Goal: Check status: Check status

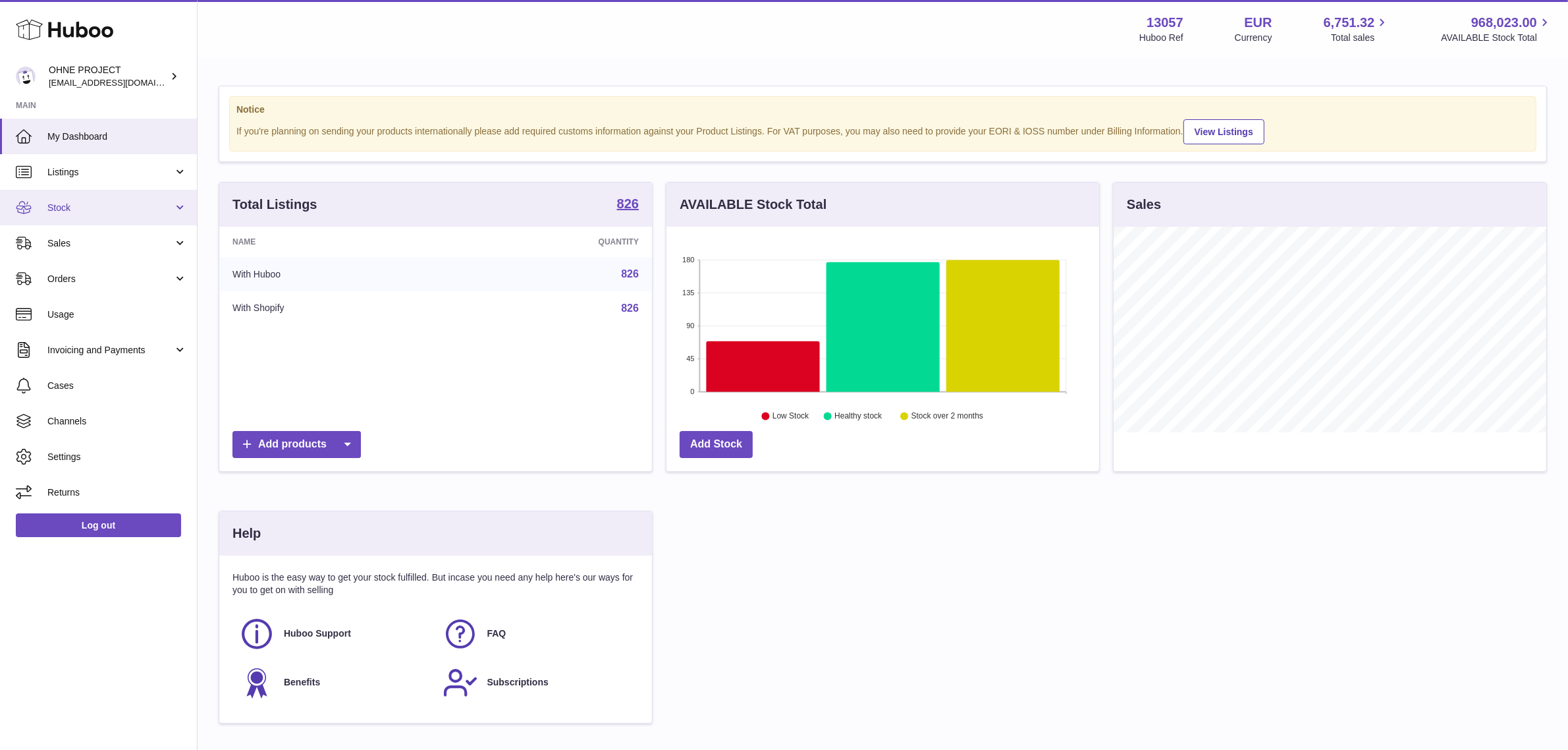
click at [153, 224] on link "Stock" at bounding box center [98, 207] width 197 height 36
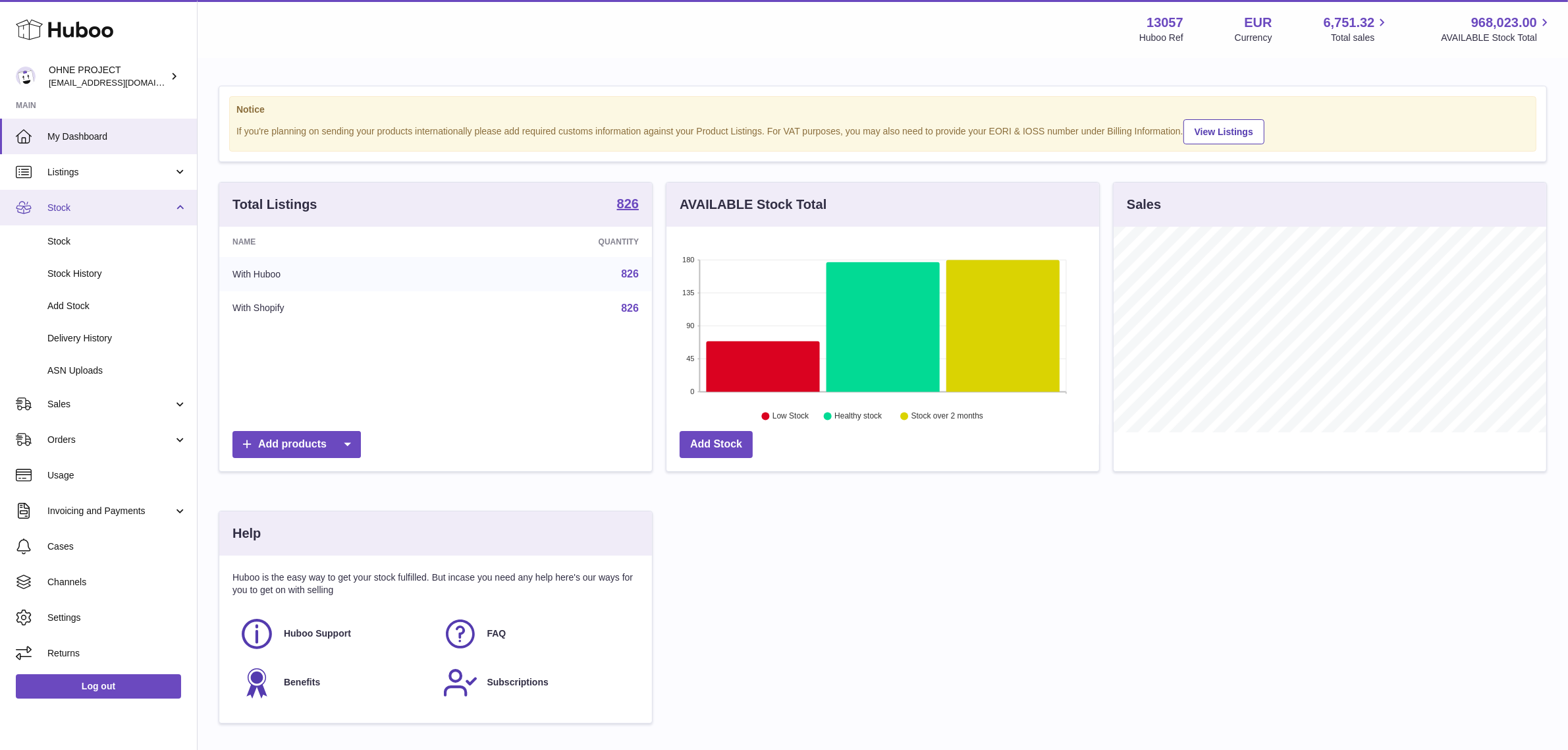
click at [134, 195] on link "Stock" at bounding box center [98, 207] width 197 height 36
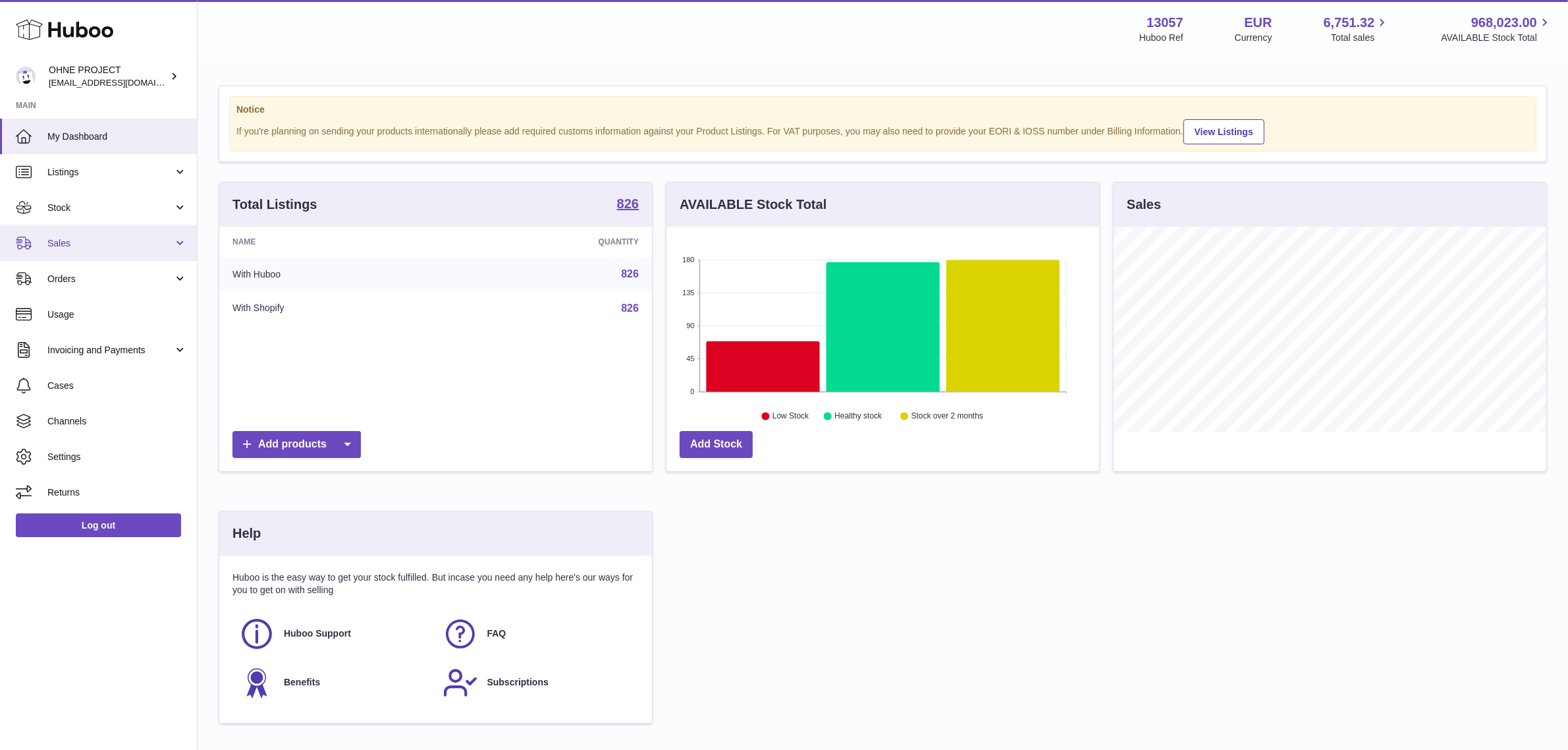
click at [123, 237] on span "Sales" at bounding box center [110, 243] width 126 height 13
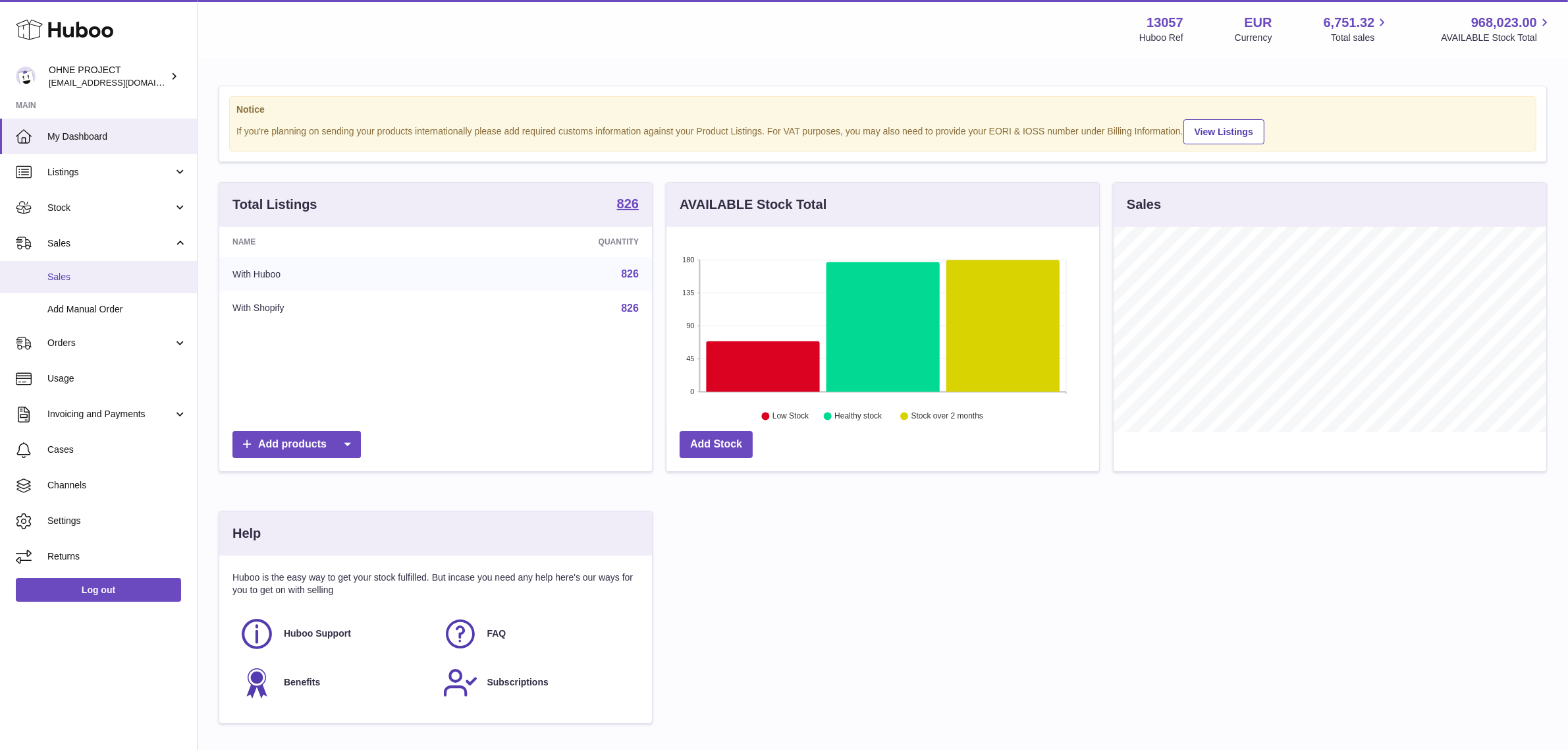
click at [109, 272] on span "Sales" at bounding box center [117, 277] width 139 height 13
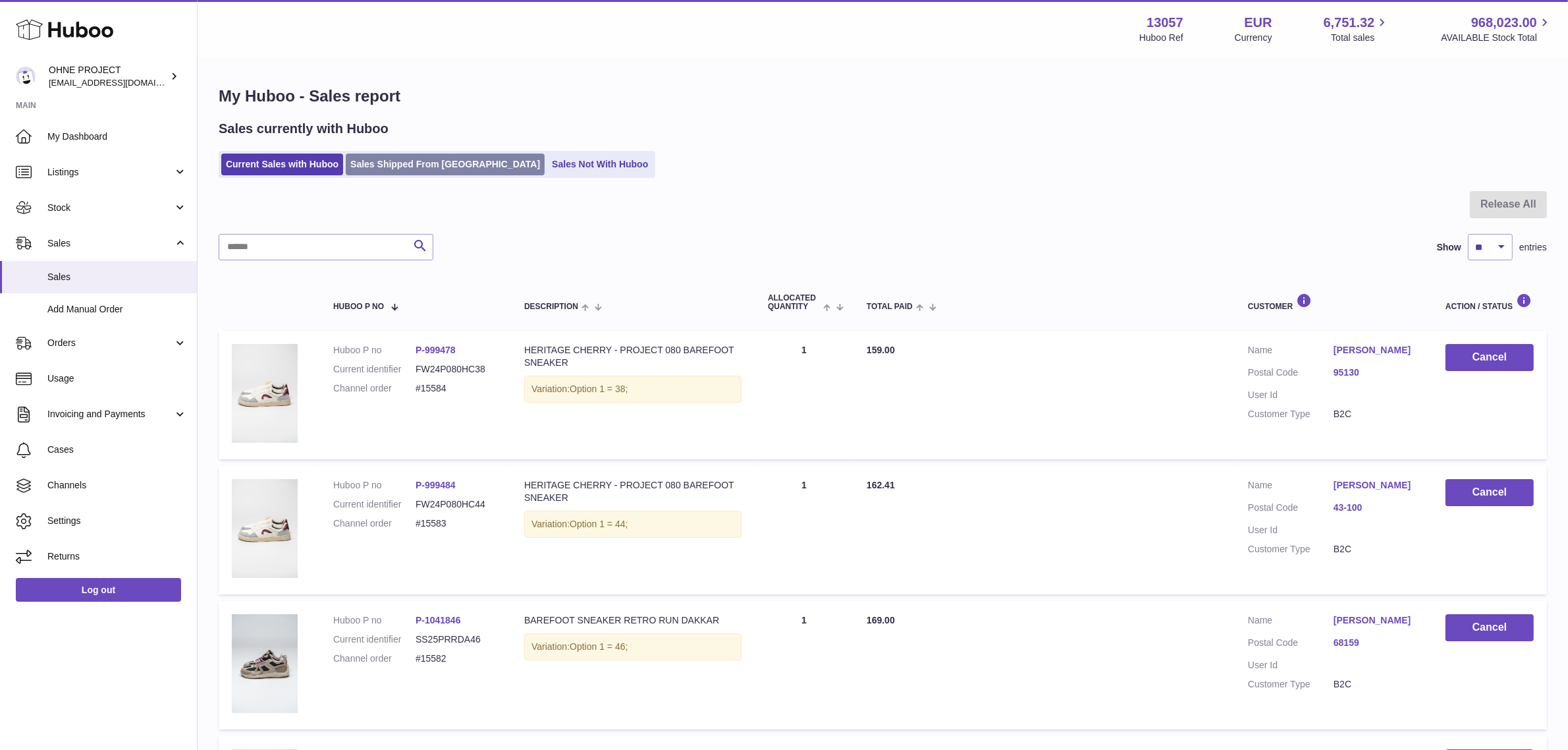
click at [427, 165] on link "Sales Shipped From [GEOGRAPHIC_DATA]" at bounding box center [445, 164] width 199 height 22
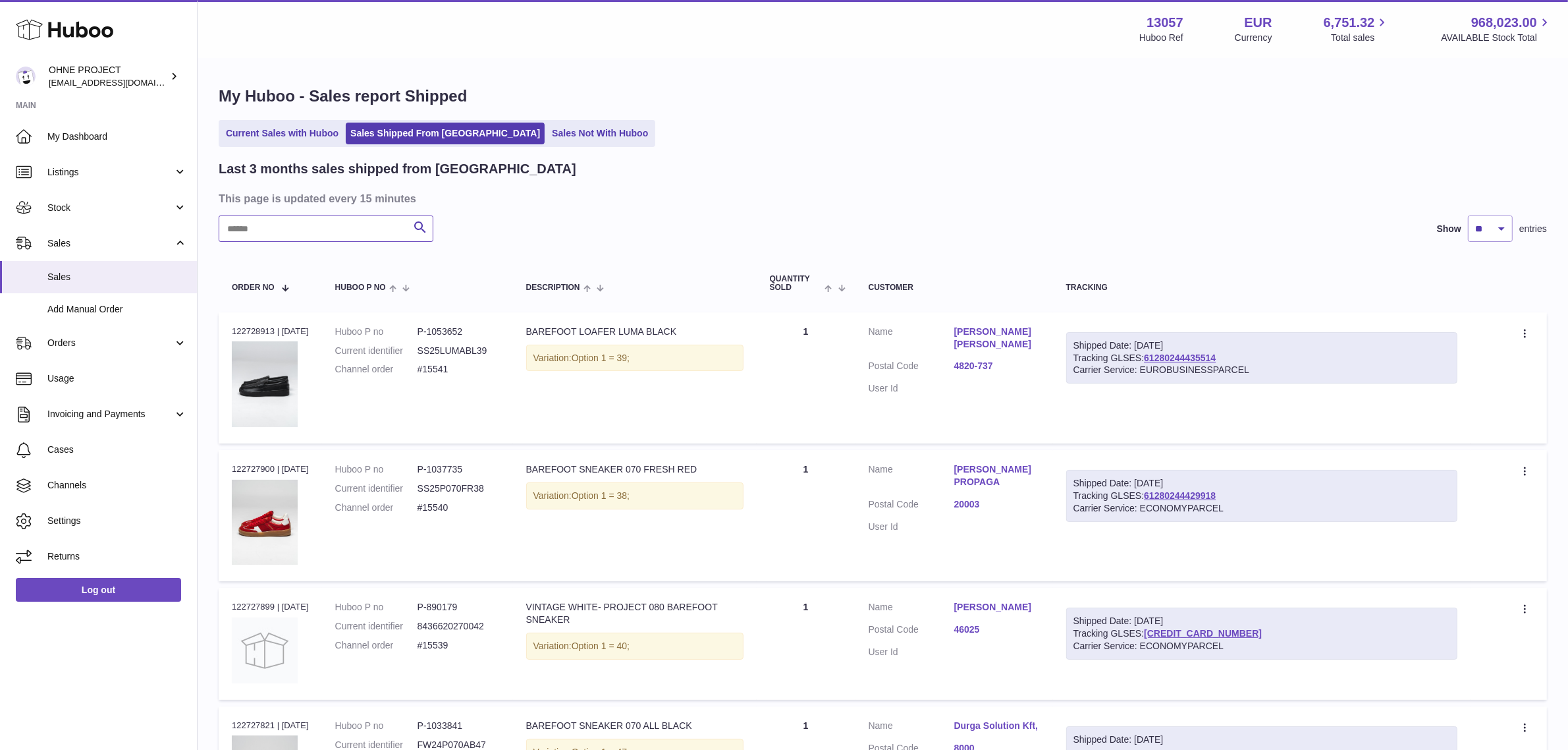
click at [328, 226] on input "text" at bounding box center [326, 229] width 215 height 26
paste input "*****"
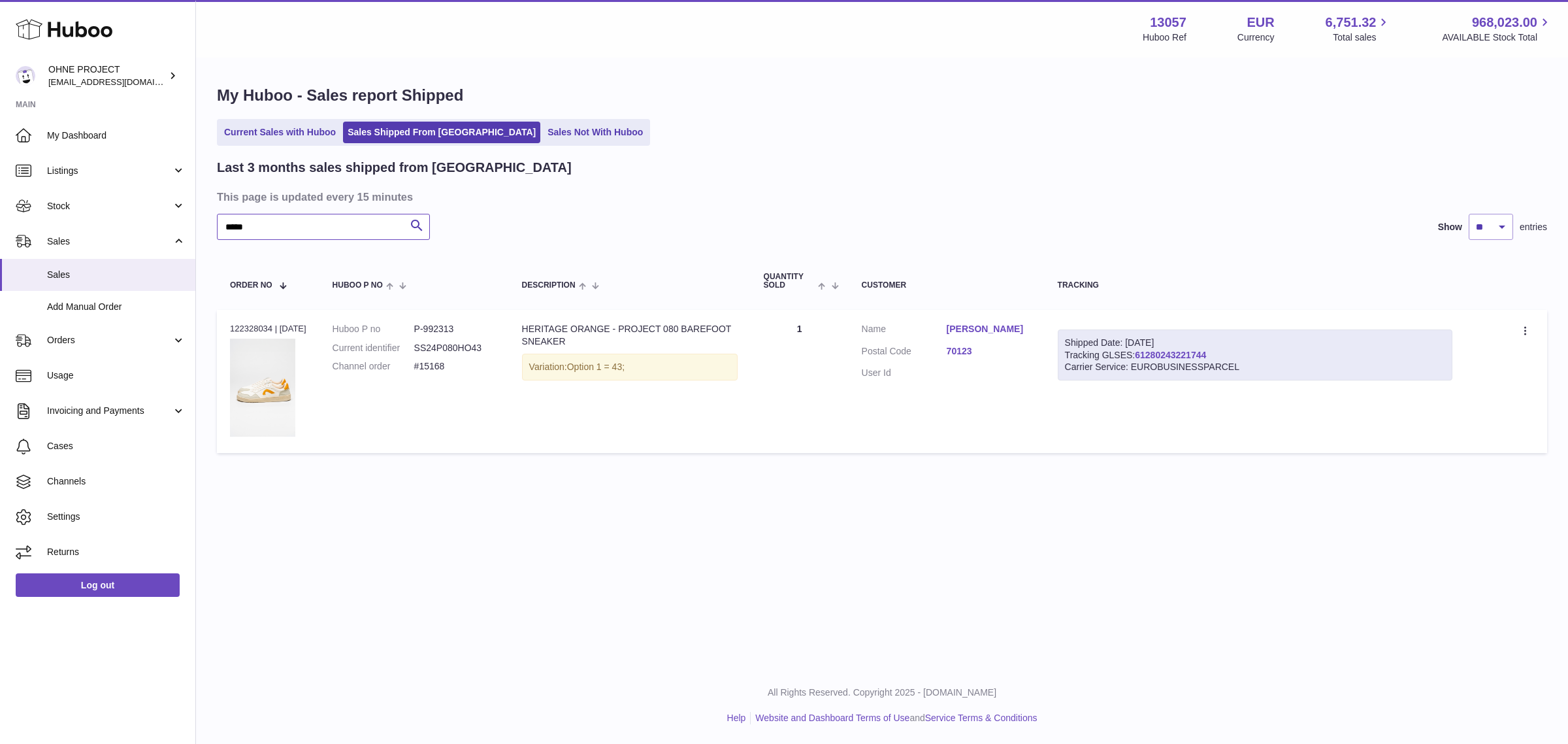
type input "*****"
drag, startPoint x: 1209, startPoint y: 357, endPoint x: 1144, endPoint y: 360, distance: 65.1
click at [1144, 360] on div "Shipped Date: 5th Aug 2025 Tracking GLSES: 61280243221744 Carrier Service: EURO…" at bounding box center [1255, 355] width 395 height 52
copy link "61280243221744"
